Goal: Task Accomplishment & Management: Manage account settings

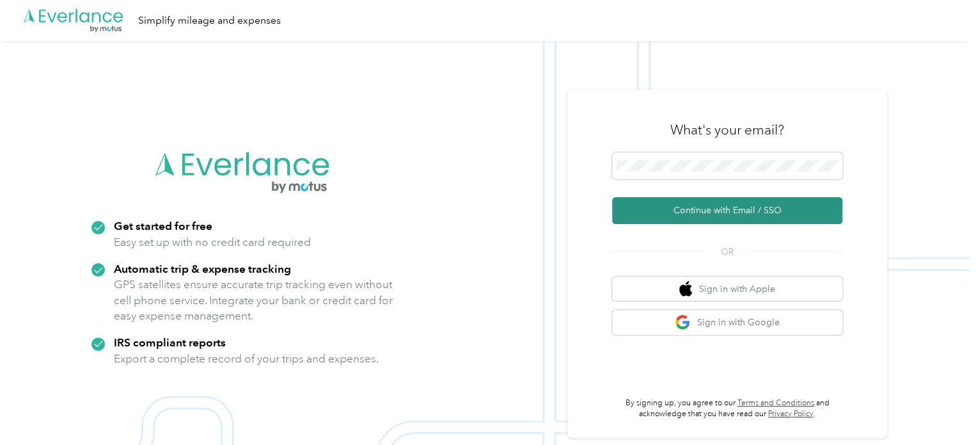
click at [703, 210] on button "Continue with Email / SSO" at bounding box center [727, 210] width 230 height 27
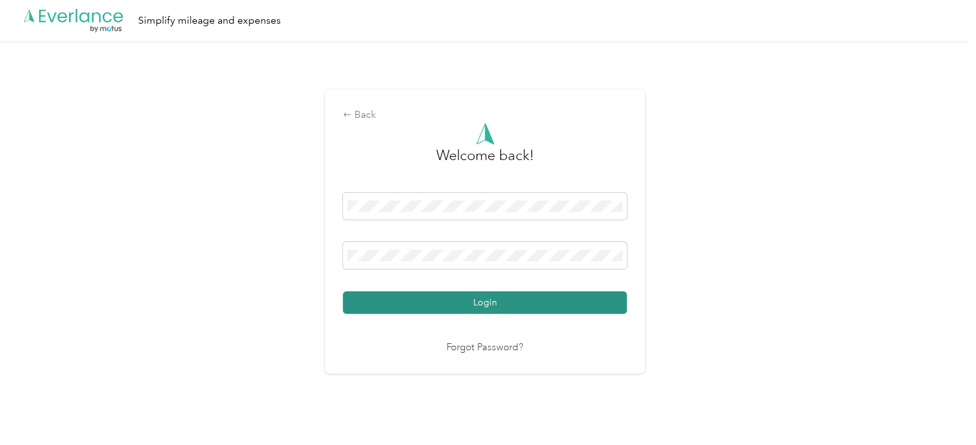
click at [499, 296] on button "Login" at bounding box center [485, 302] width 284 height 22
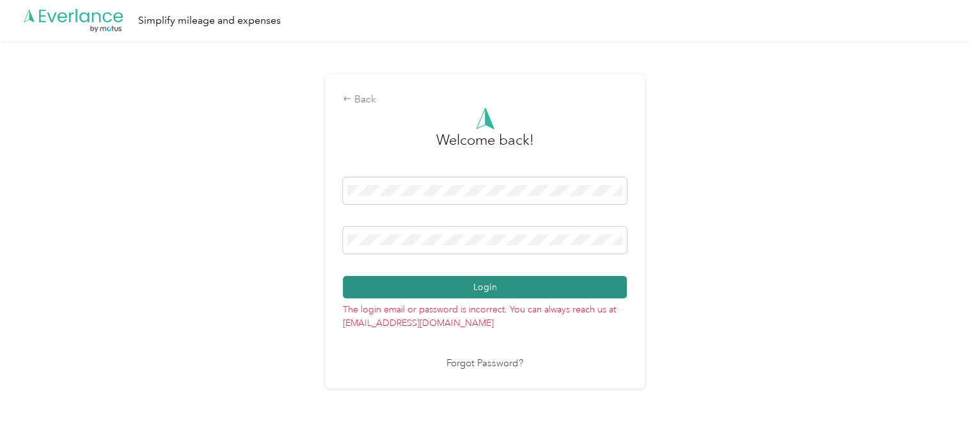
click at [503, 280] on button "Login" at bounding box center [485, 287] width 284 height 22
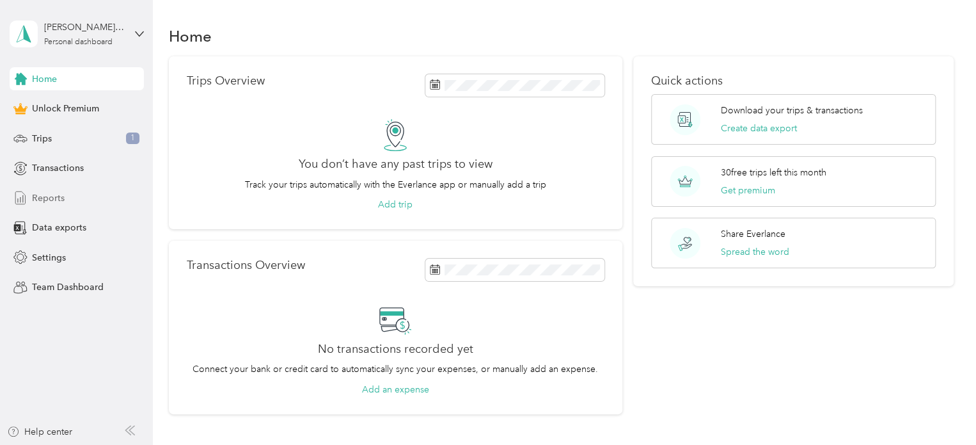
click at [47, 198] on span "Reports" at bounding box center [48, 197] width 33 height 13
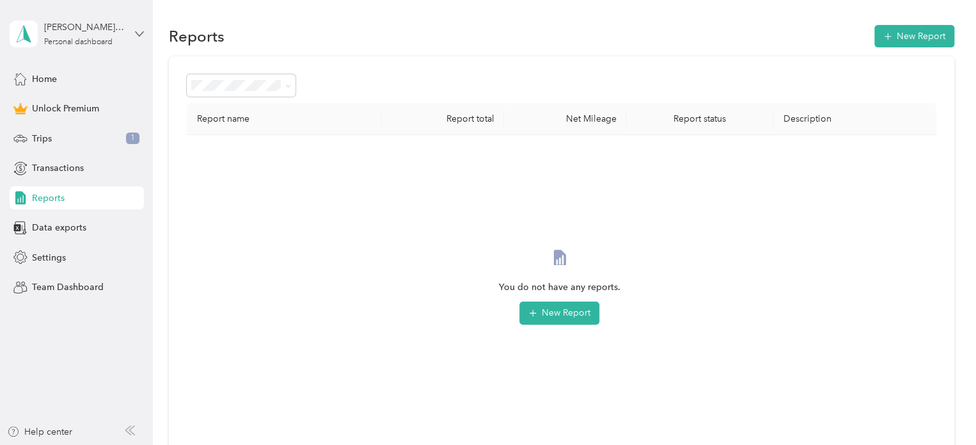
click at [139, 35] on icon at bounding box center [139, 33] width 8 height 4
click at [70, 100] on div "Log out" at bounding box center [217, 105] width 396 height 22
